Goal: Transaction & Acquisition: Purchase product/service

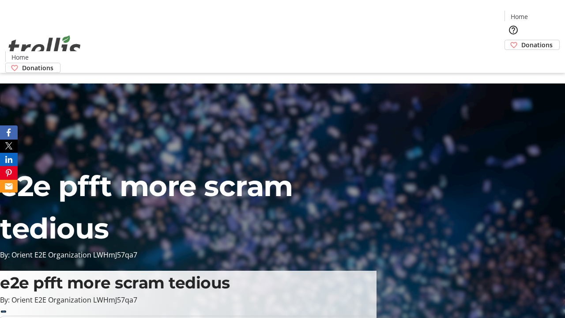
click at [522, 40] on span "Donations" at bounding box center [537, 44] width 31 height 9
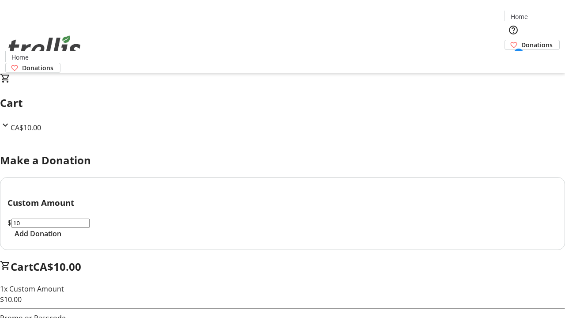
select select "CA"
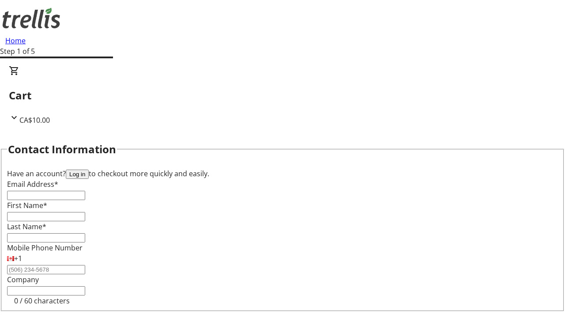
click at [89, 170] on button "Log in" at bounding box center [77, 174] width 23 height 9
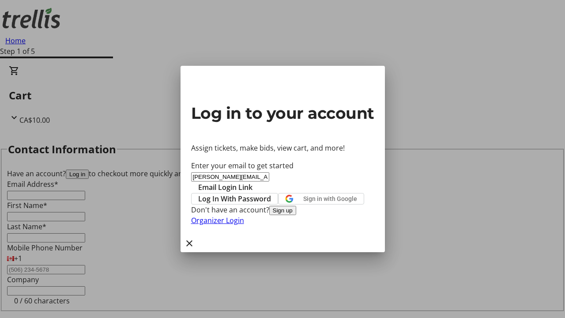
type input "[PERSON_NAME][EMAIL_ADDRESS][DOMAIN_NAME]"
click at [253, 182] on span "Email Login Link" at bounding box center [225, 187] width 54 height 11
